Goal: Task Accomplishment & Management: Complete application form

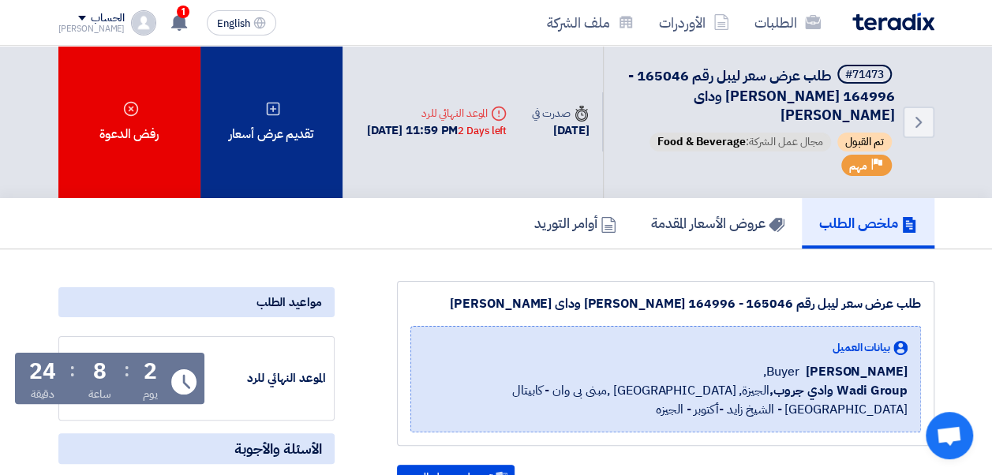
click at [311, 169] on div "تقديم عرض أسعار" at bounding box center [272, 122] width 142 height 152
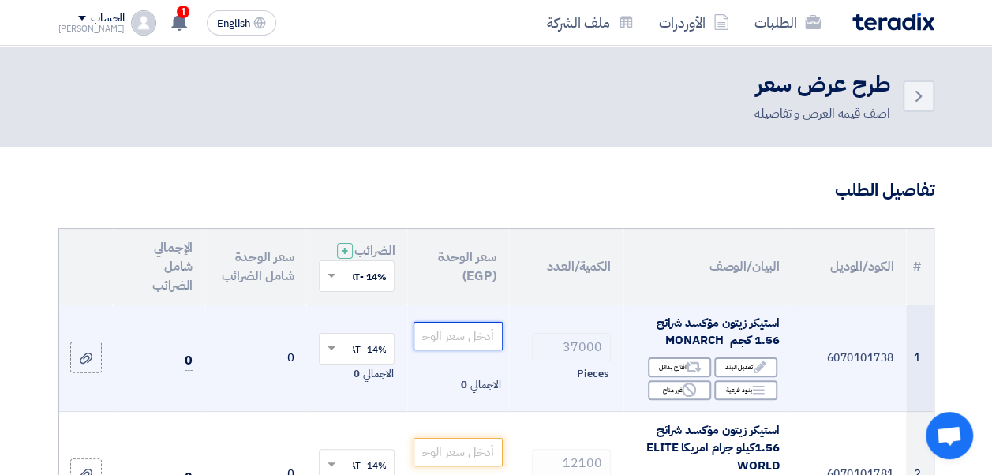
click at [451, 344] on input "number" at bounding box center [458, 336] width 88 height 28
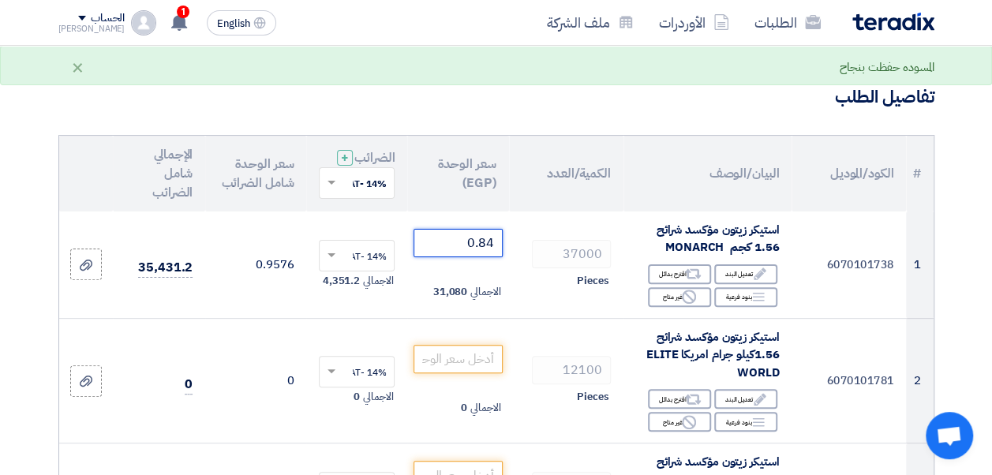
scroll to position [126, 0]
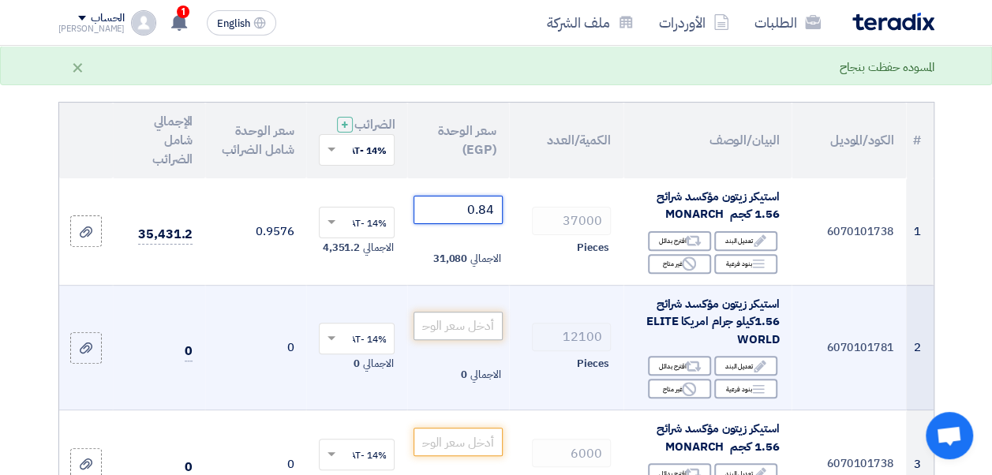
type input "0.84"
click at [467, 338] on input "number" at bounding box center [458, 326] width 88 height 28
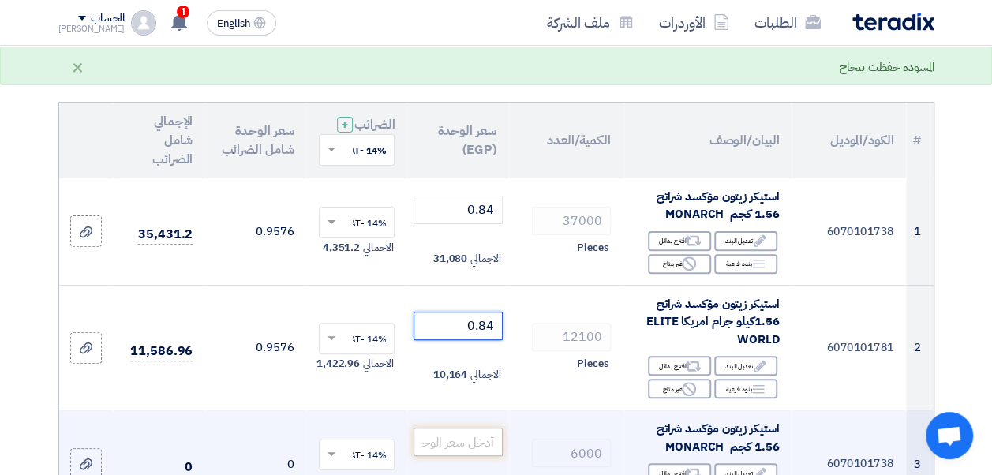
type input "0.84"
click at [461, 449] on input "number" at bounding box center [458, 442] width 88 height 28
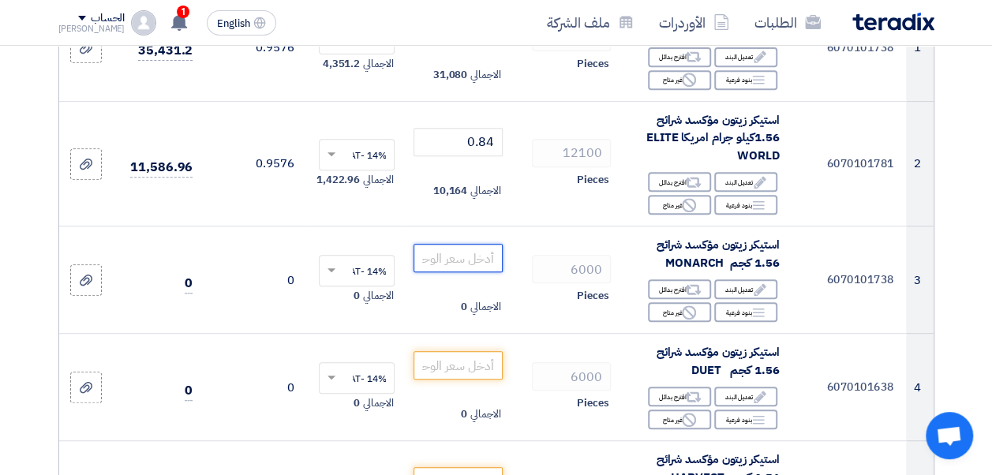
scroll to position [316, 0]
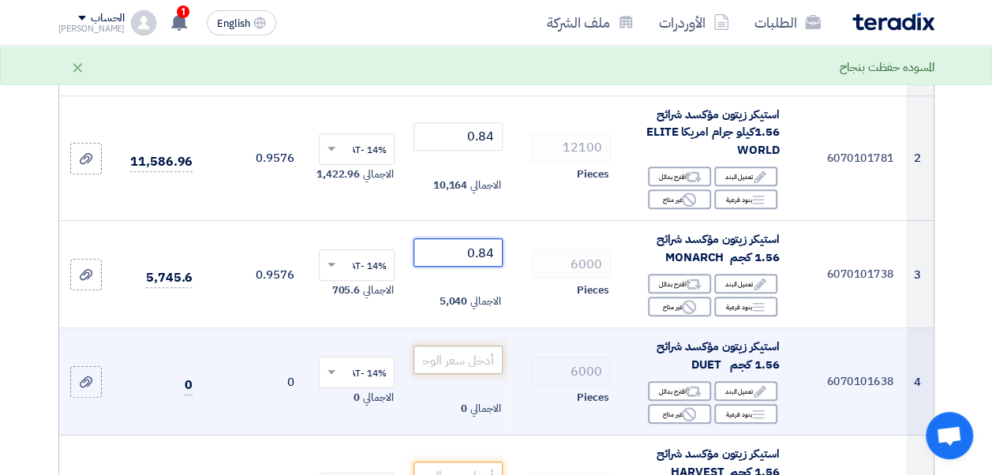
type input "0.84"
click at [450, 373] on input "number" at bounding box center [458, 360] width 88 height 28
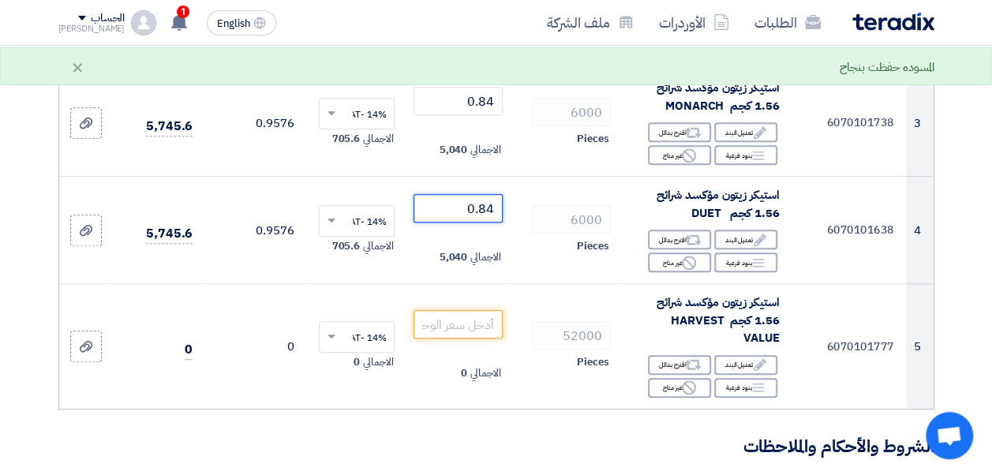
scroll to position [474, 0]
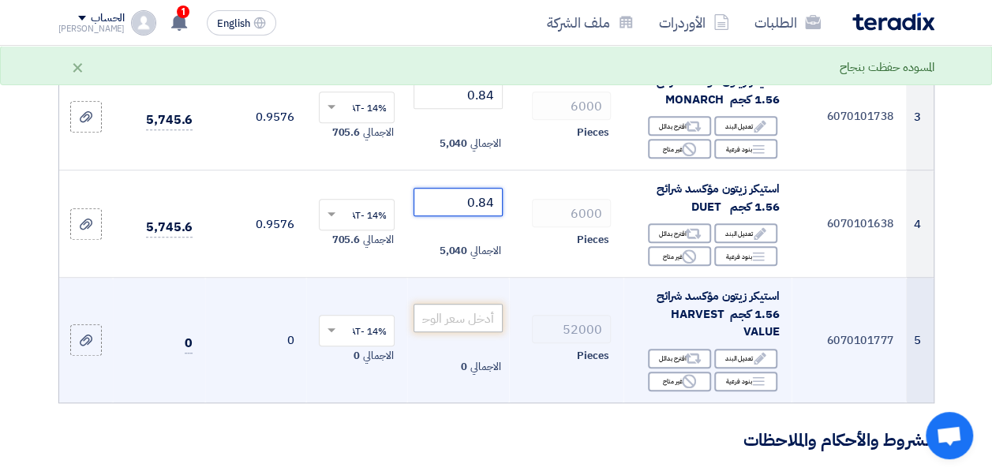
type input "0.84"
click at [475, 322] on input "number" at bounding box center [458, 318] width 88 height 28
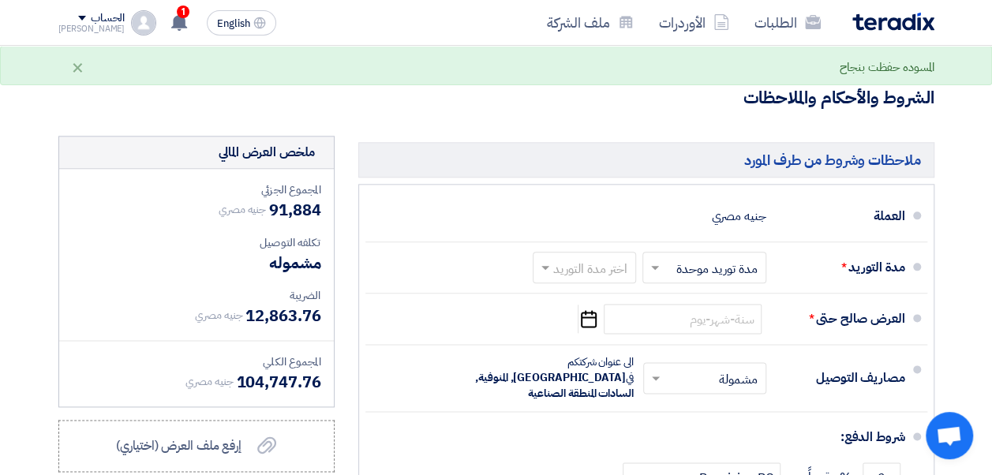
scroll to position [821, 0]
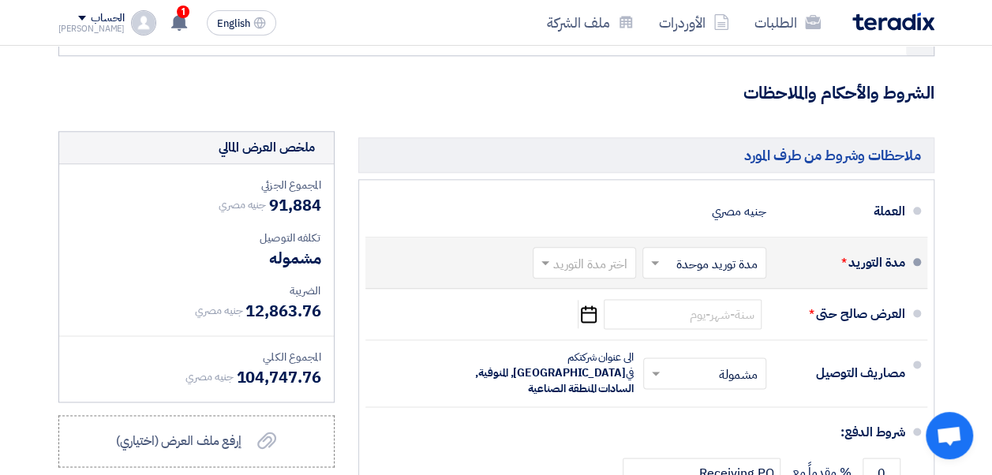
type input "0.78"
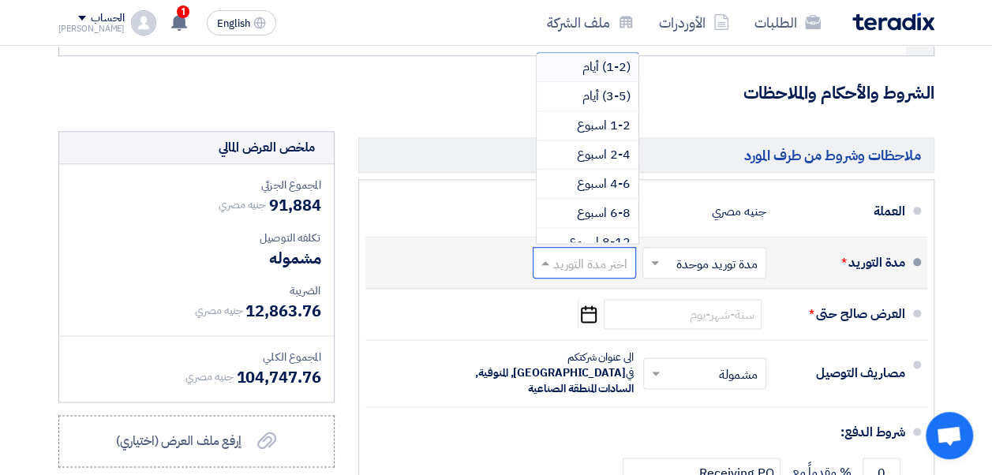
click at [553, 271] on span at bounding box center [544, 263] width 20 height 16
click at [595, 164] on span "2-4 اسبوع" at bounding box center [604, 154] width 54 height 19
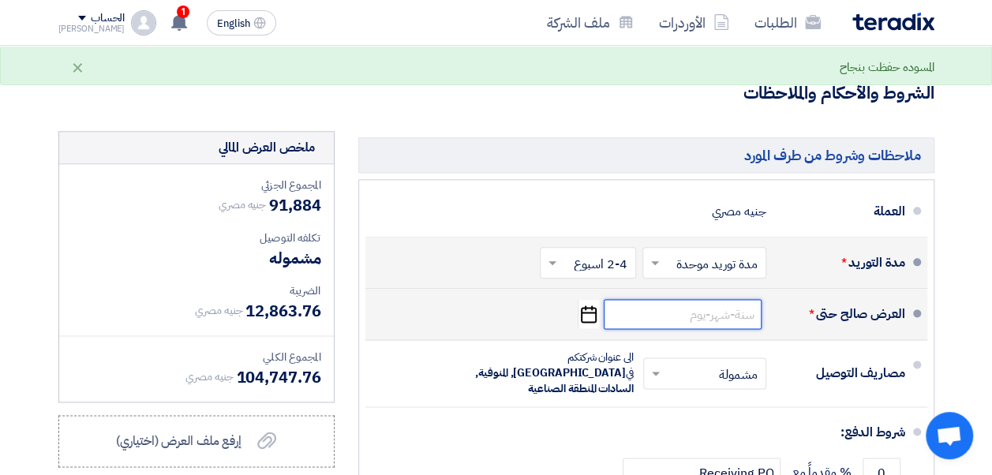
click at [618, 317] on input at bounding box center [683, 314] width 158 height 30
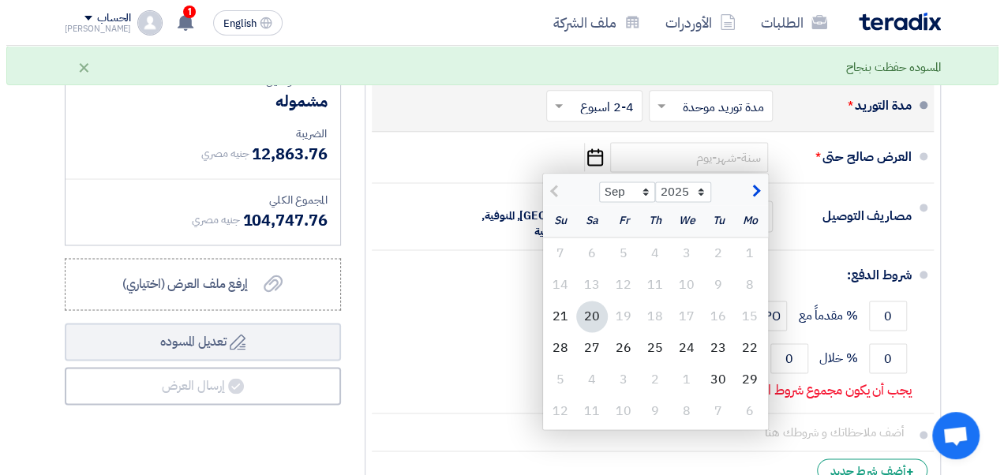
scroll to position [979, 0]
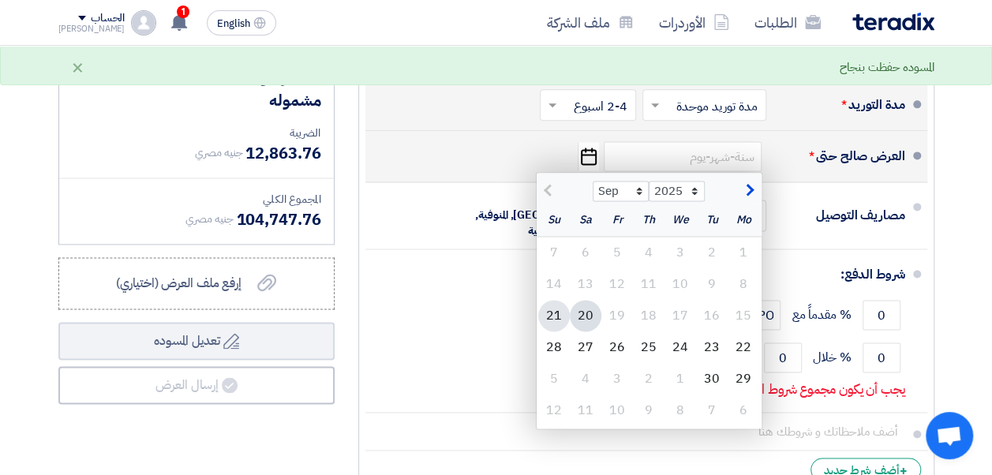
click at [544, 332] on div "21" at bounding box center [554, 316] width 32 height 32
type input "[DATE]"
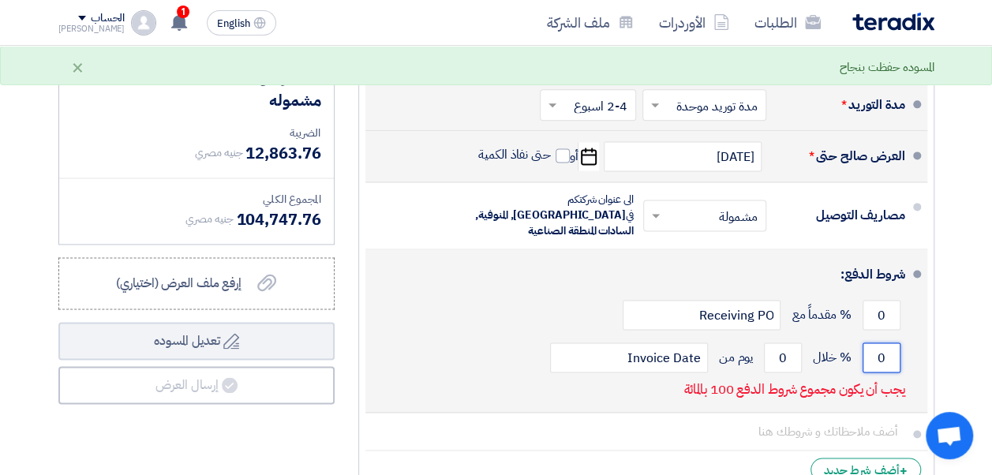
click at [880, 352] on input "0" at bounding box center [882, 358] width 38 height 30
type input "50"
click at [782, 349] on input "0" at bounding box center [783, 358] width 38 height 30
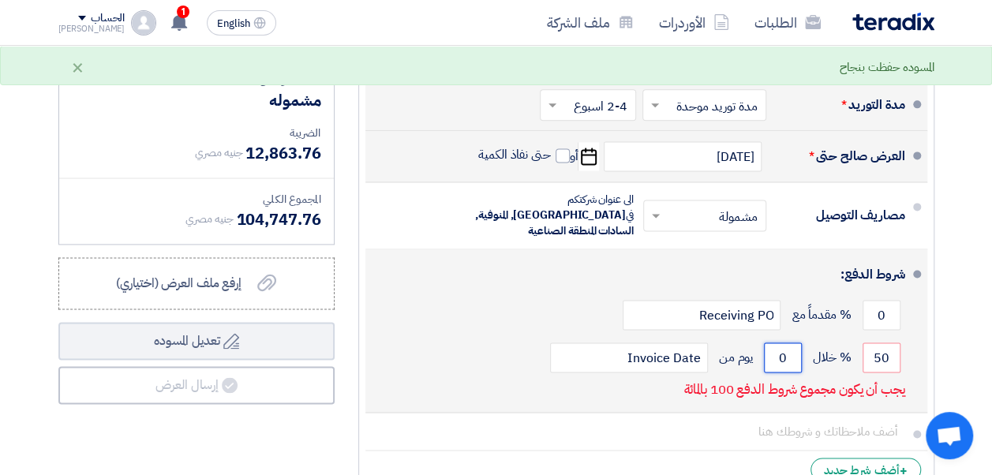
click at [782, 349] on input "0" at bounding box center [783, 358] width 38 height 30
type input "50"
click at [876, 308] on input "0" at bounding box center [882, 315] width 38 height 30
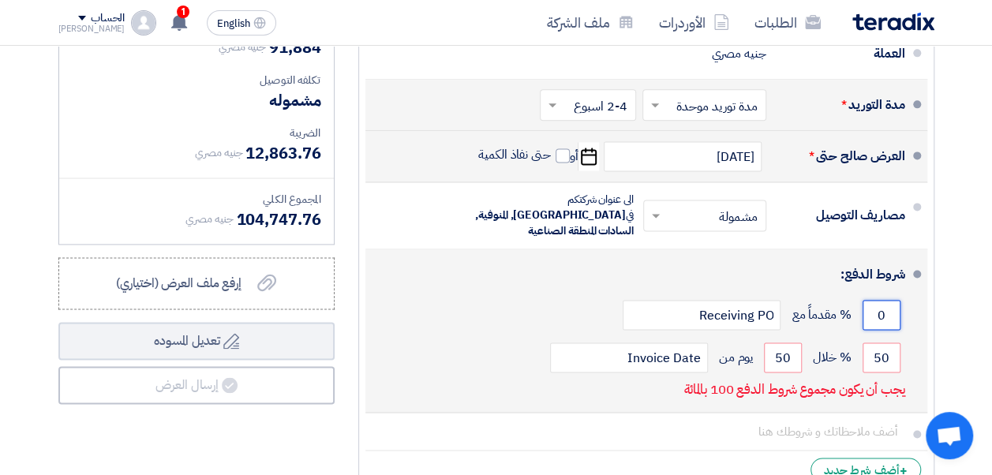
click at [876, 308] on input "0" at bounding box center [882, 315] width 38 height 30
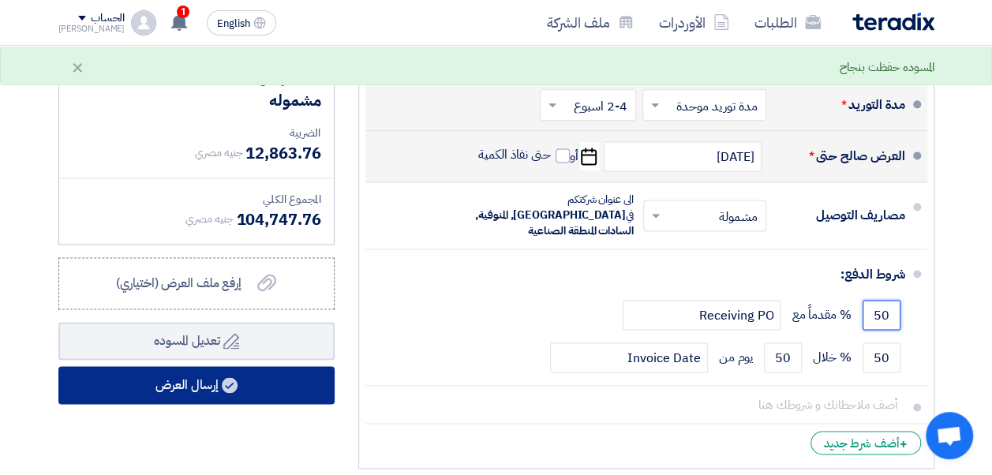
type input "50"
click at [221, 384] on button "إرسال العرض" at bounding box center [196, 385] width 276 height 38
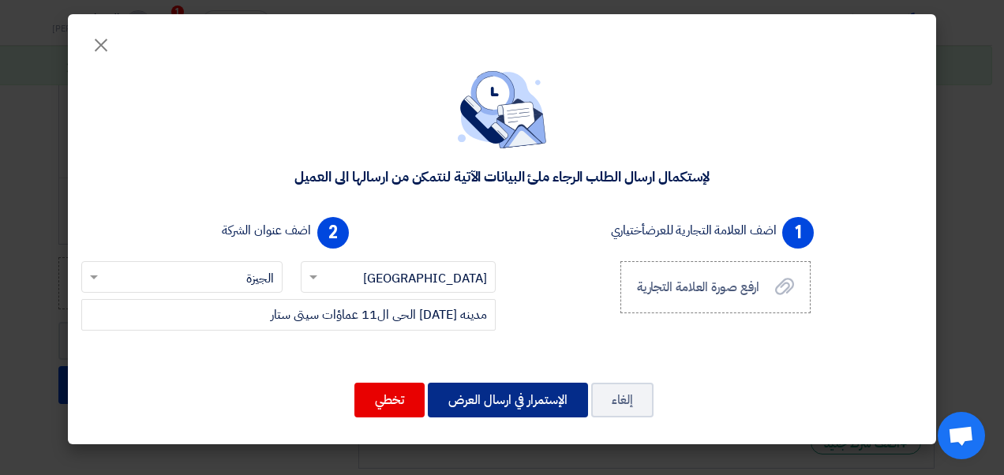
click at [512, 393] on button "الإستمرار في ارسال العرض" at bounding box center [508, 400] width 160 height 35
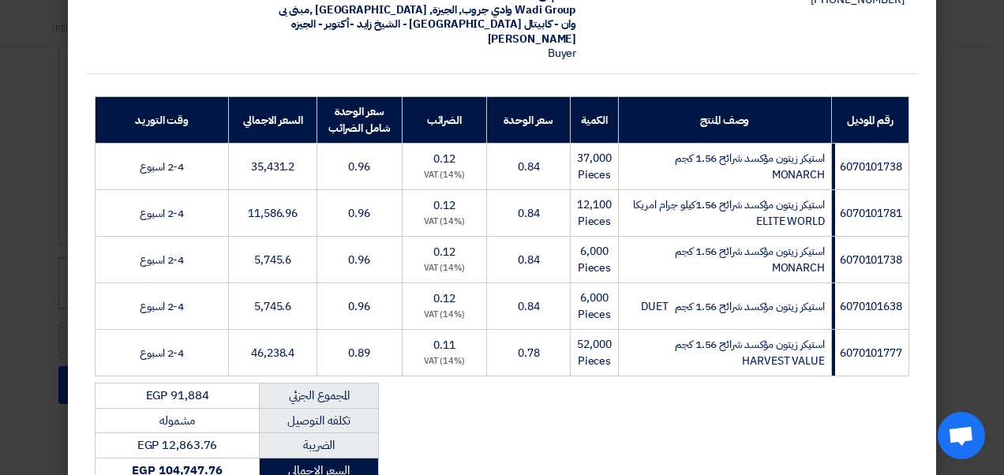
scroll to position [423, 0]
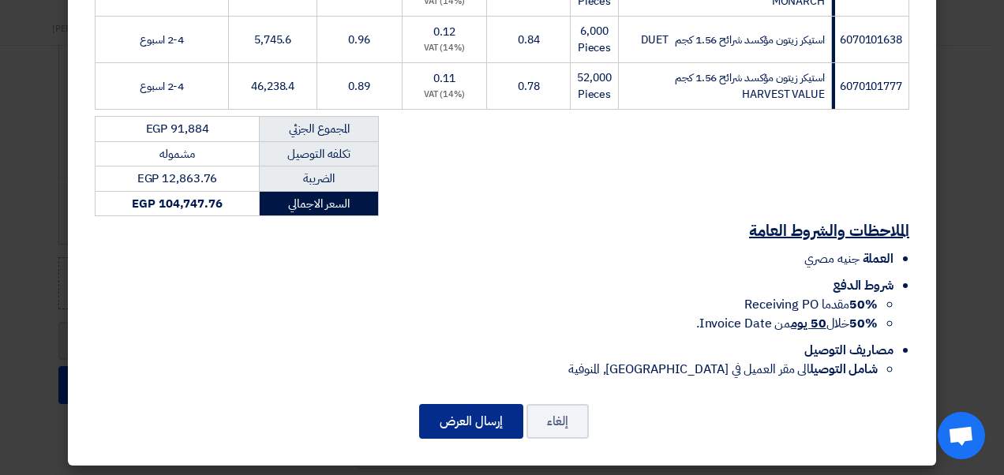
click at [483, 418] on button "إرسال العرض" at bounding box center [471, 421] width 104 height 35
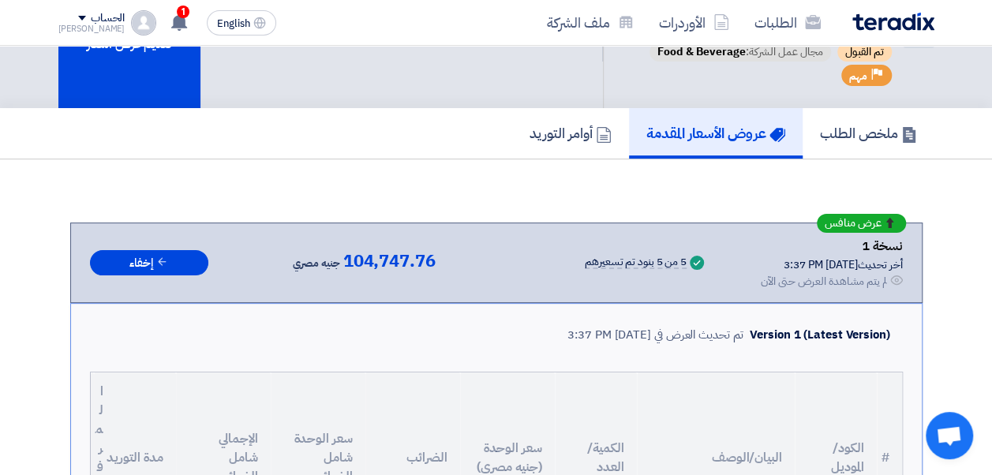
scroll to position [89, 0]
